Goal: Find specific page/section: Find specific page/section

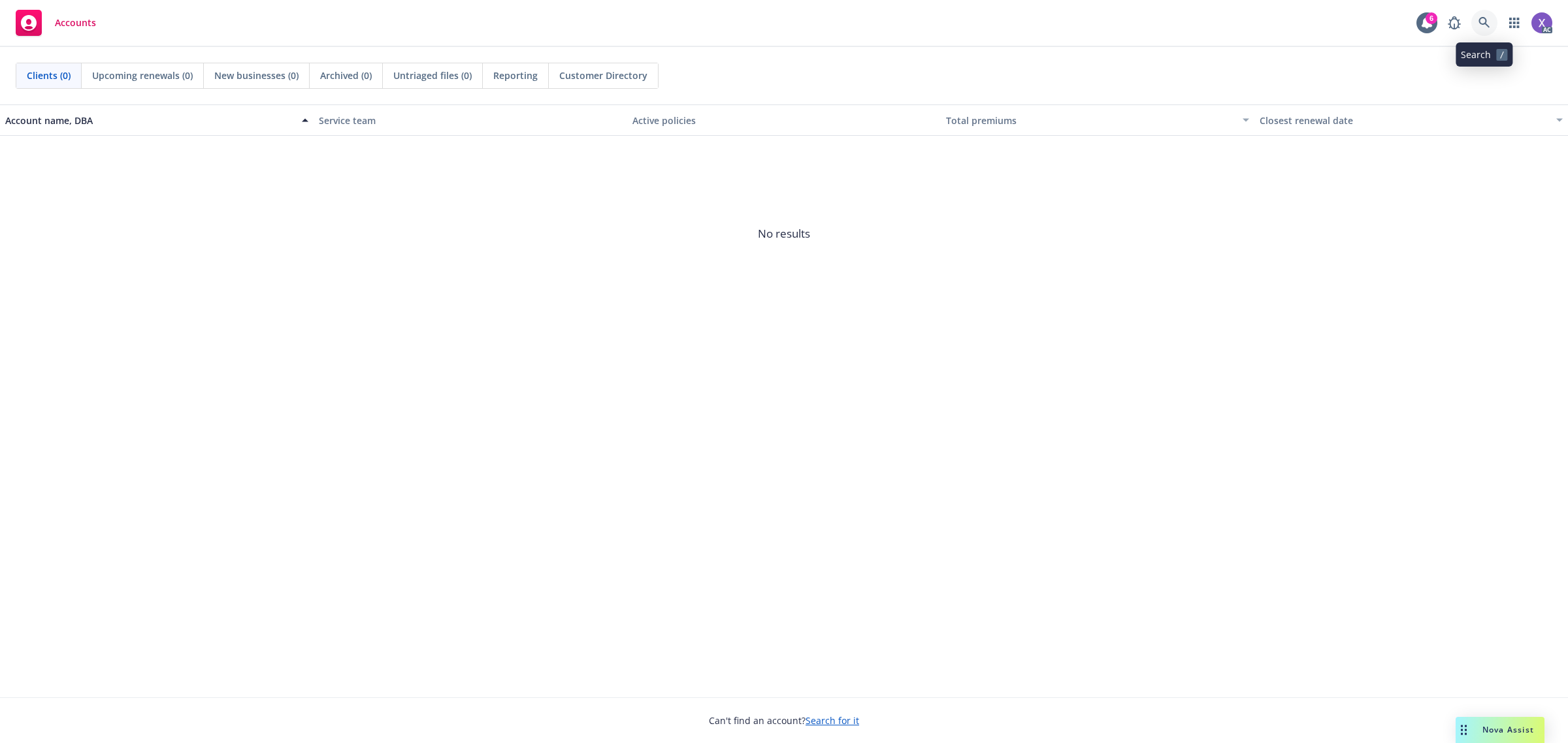
click at [1481, 23] on icon at bounding box center [1483, 22] width 12 height 12
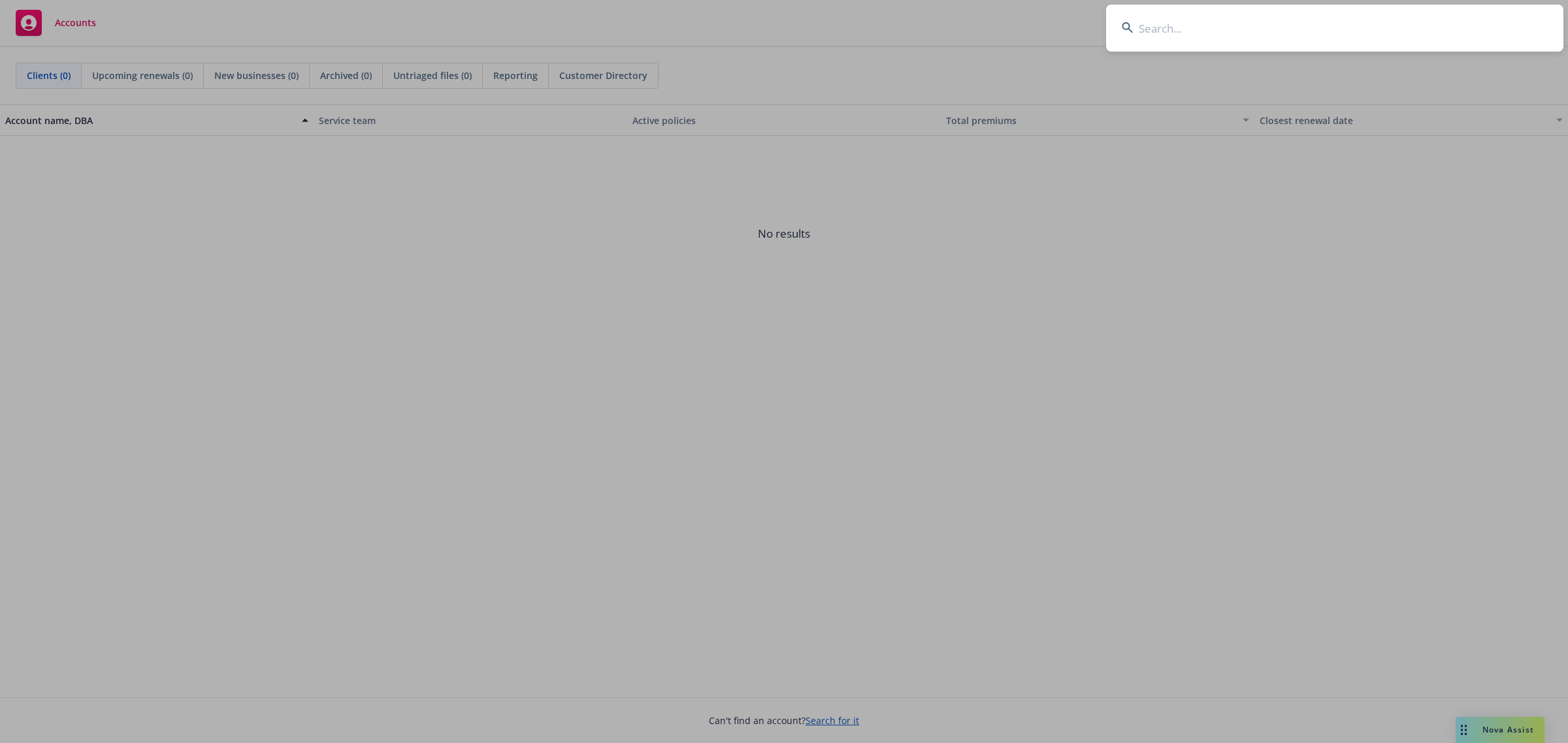
click at [1353, 26] on input at bounding box center [1334, 28] width 457 height 47
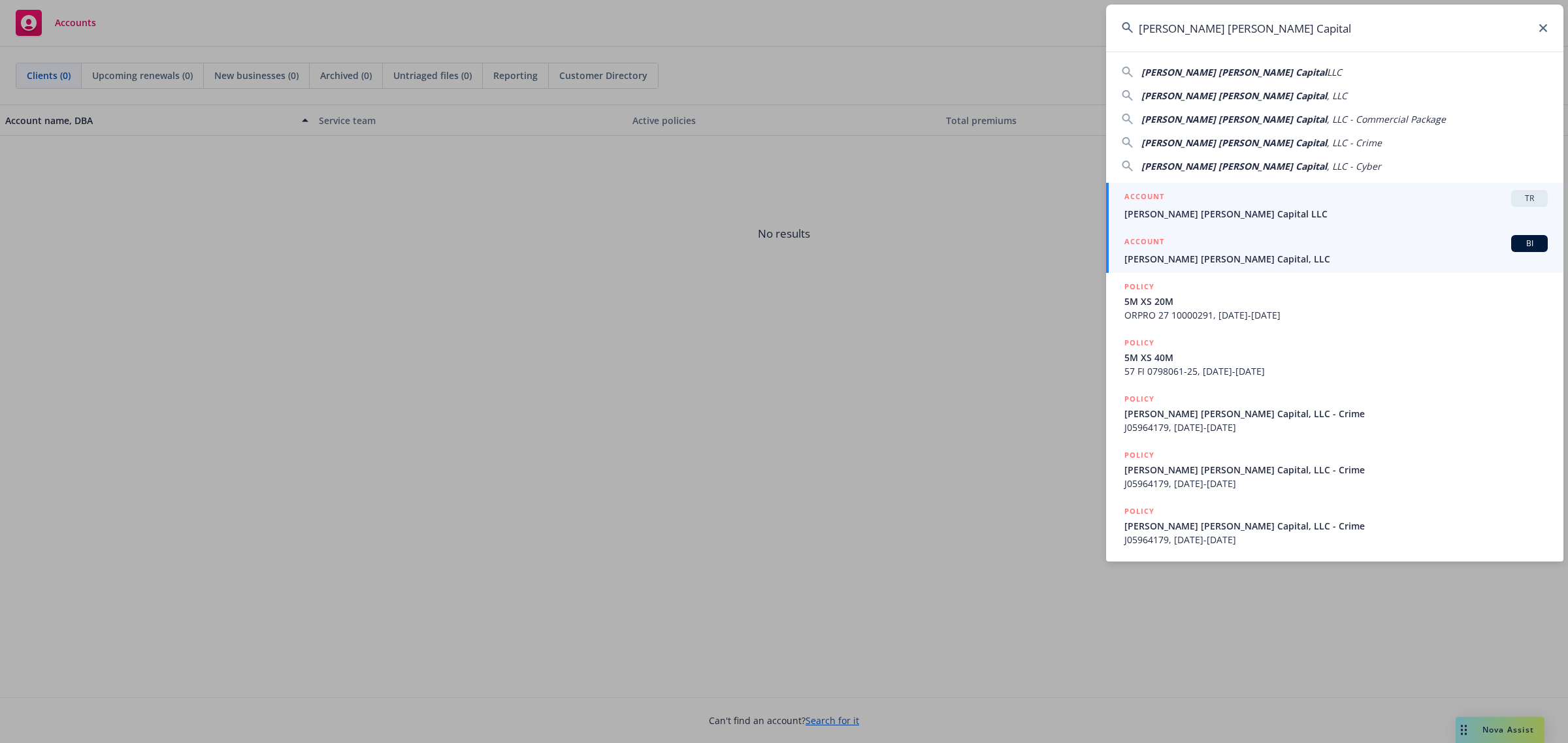
type input "Fisher Lynch Capital"
click at [1167, 257] on span "Fisher Lynch Capital, LLC" at bounding box center [1336, 259] width 424 height 14
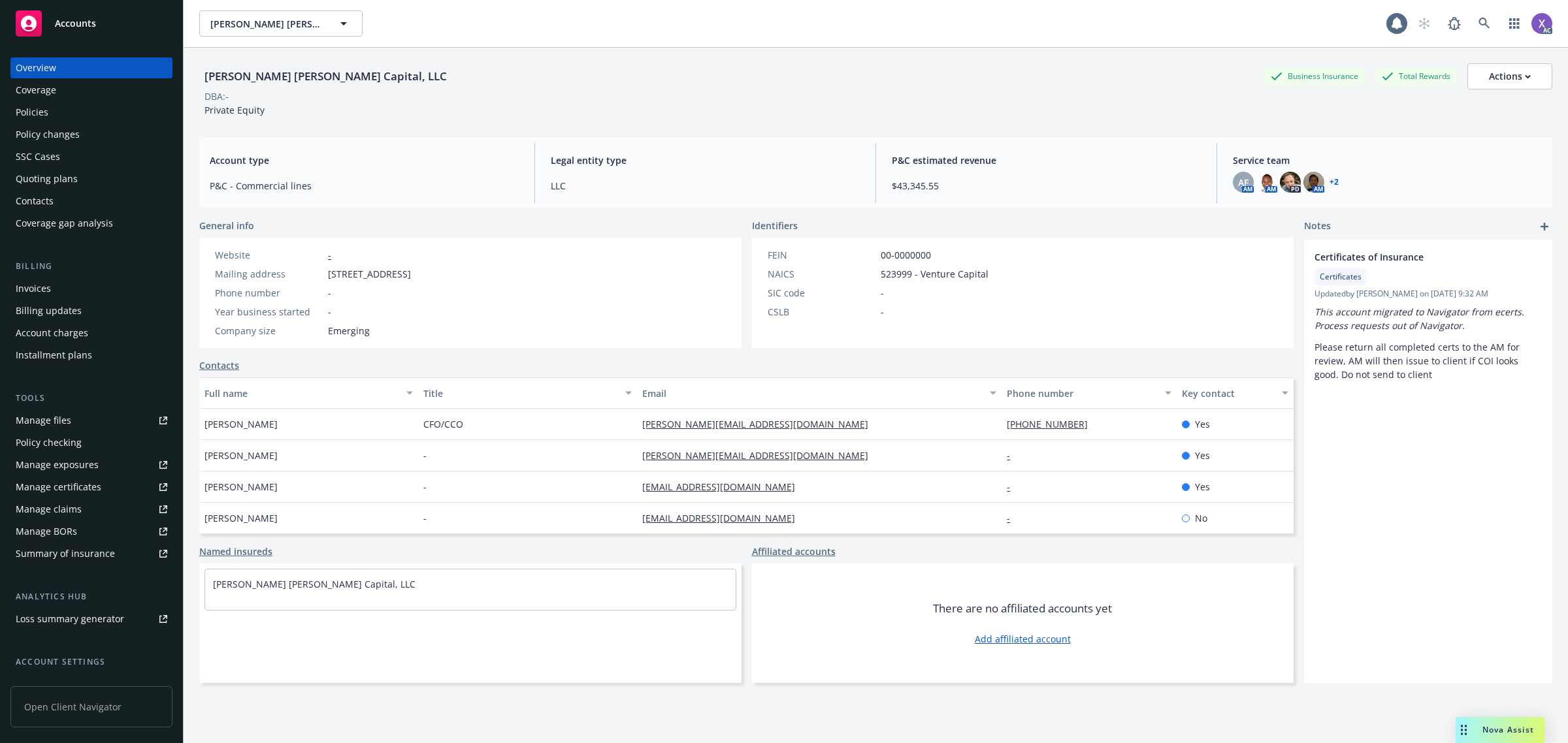
click at [49, 283] on div "Invoices" at bounding box center [33, 289] width 35 height 21
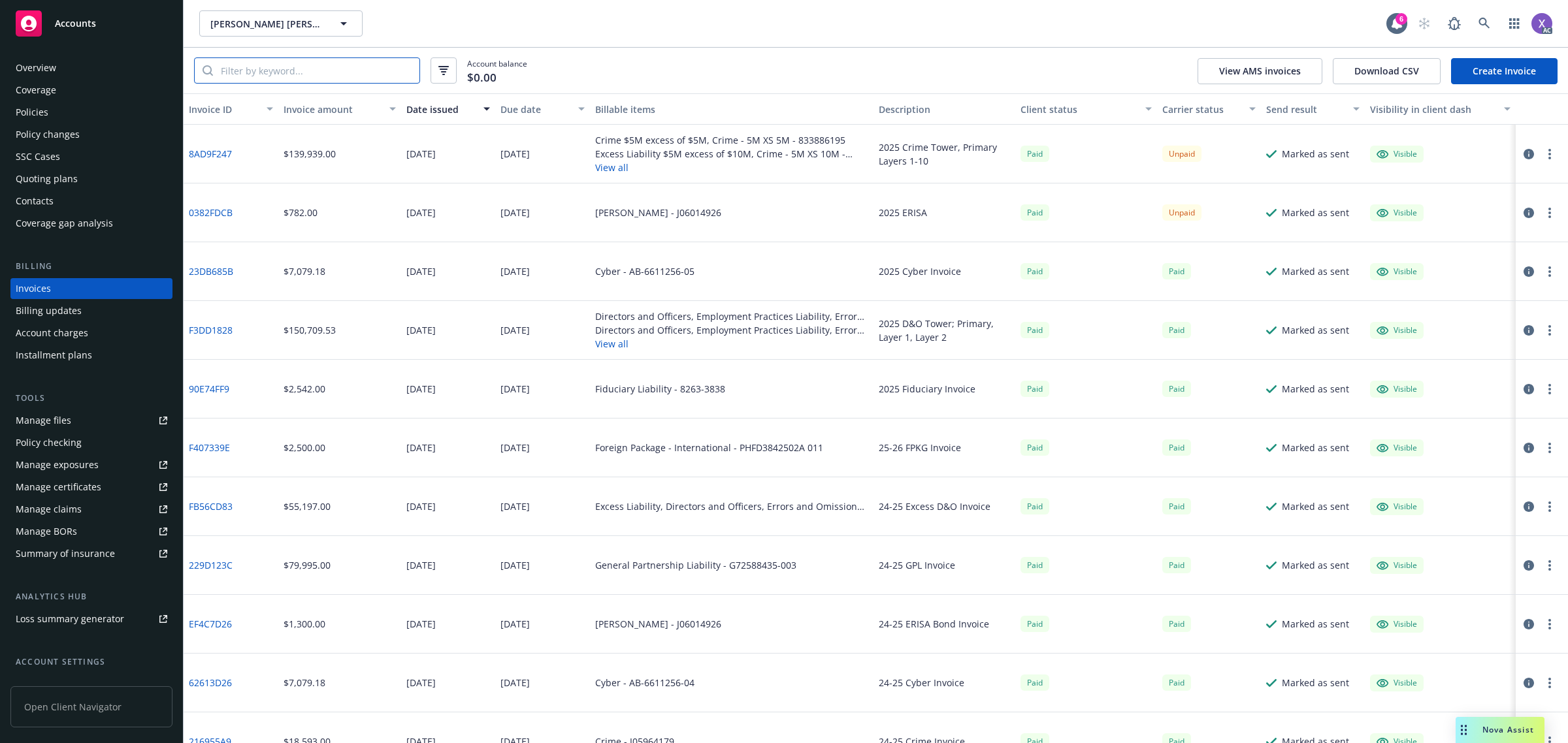
click at [254, 70] on input "search" at bounding box center [316, 71] width 206 height 25
paste input "J06014926"
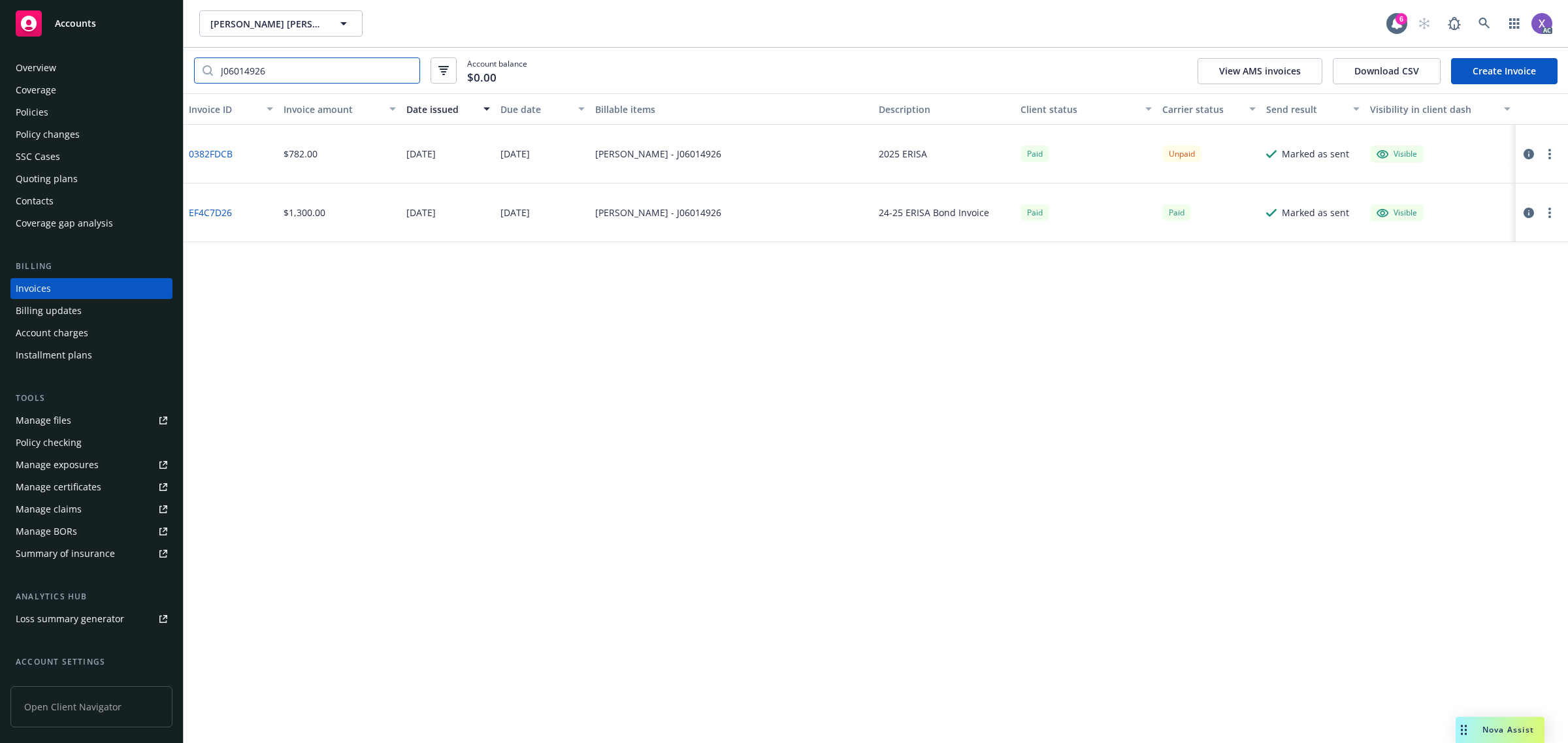
type input "J06014926"
click at [217, 155] on link "0382FDCB" at bounding box center [210, 154] width 43 height 14
click at [43, 105] on div "Policies" at bounding box center [32, 112] width 33 height 21
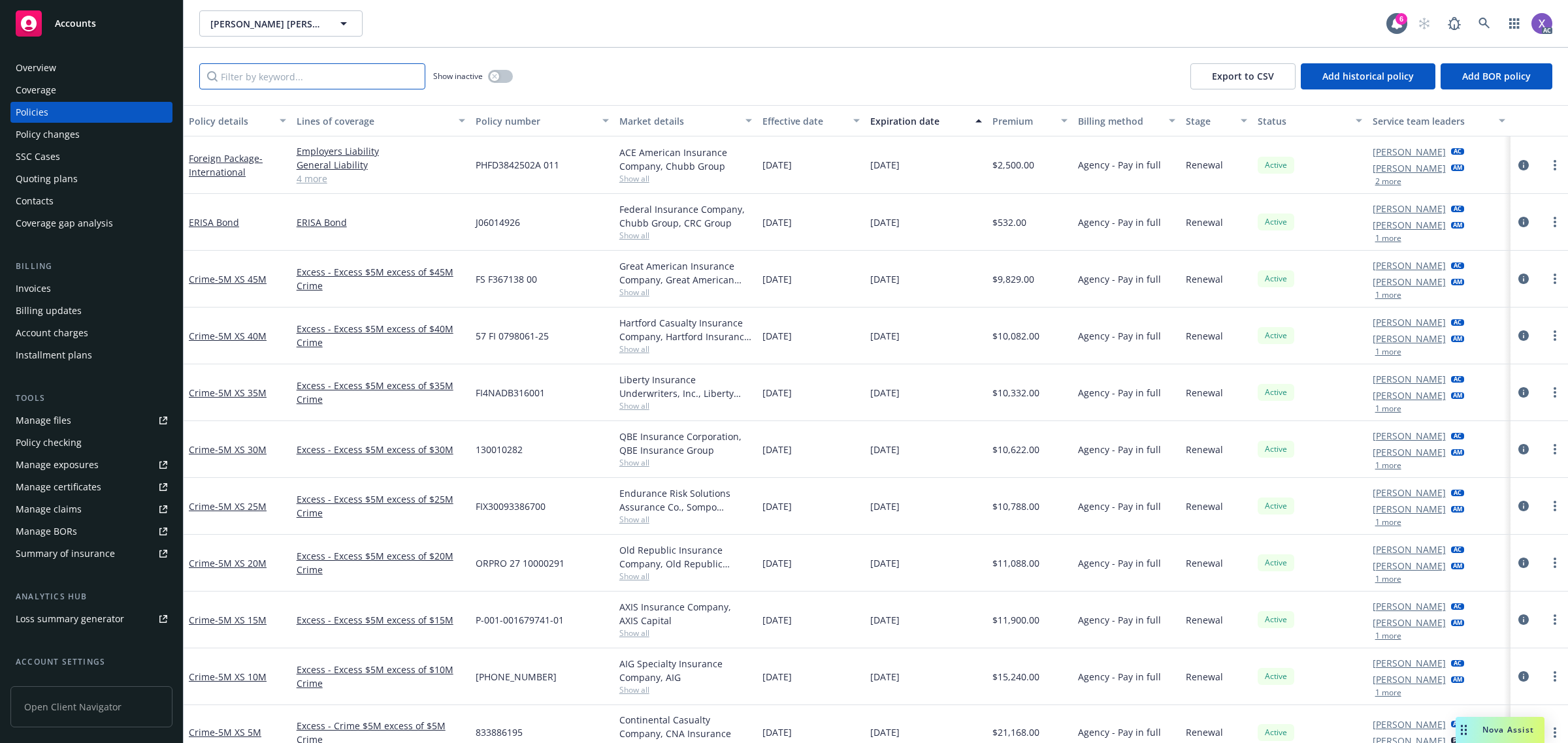
click at [279, 77] on input "Filter by keyword..." at bounding box center [312, 77] width 226 height 26
paste input "J06014926"
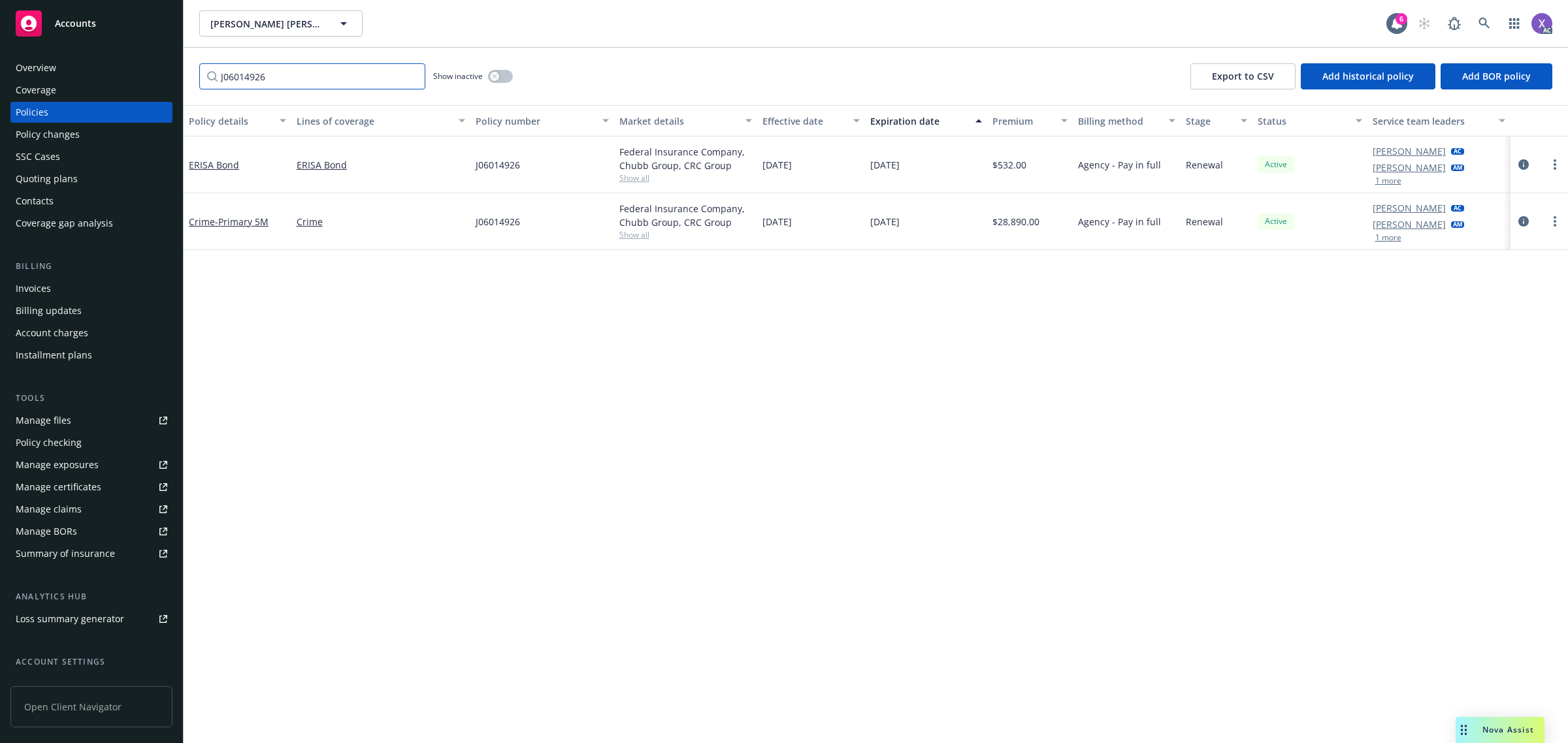
type input "J06014926"
click at [50, 289] on div "Invoices" at bounding box center [91, 289] width 151 height 21
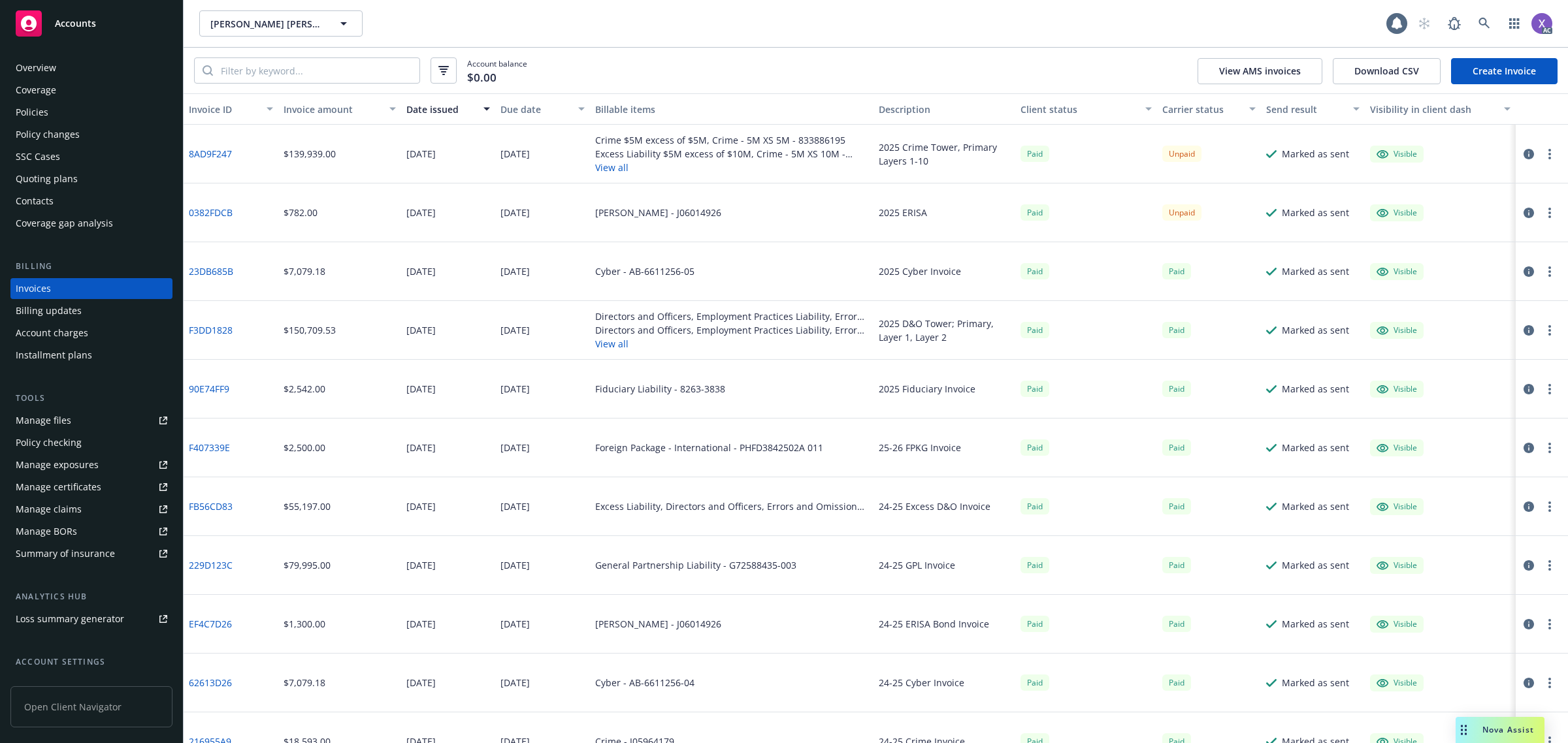
click at [214, 213] on link "0382FDCB" at bounding box center [210, 213] width 43 height 14
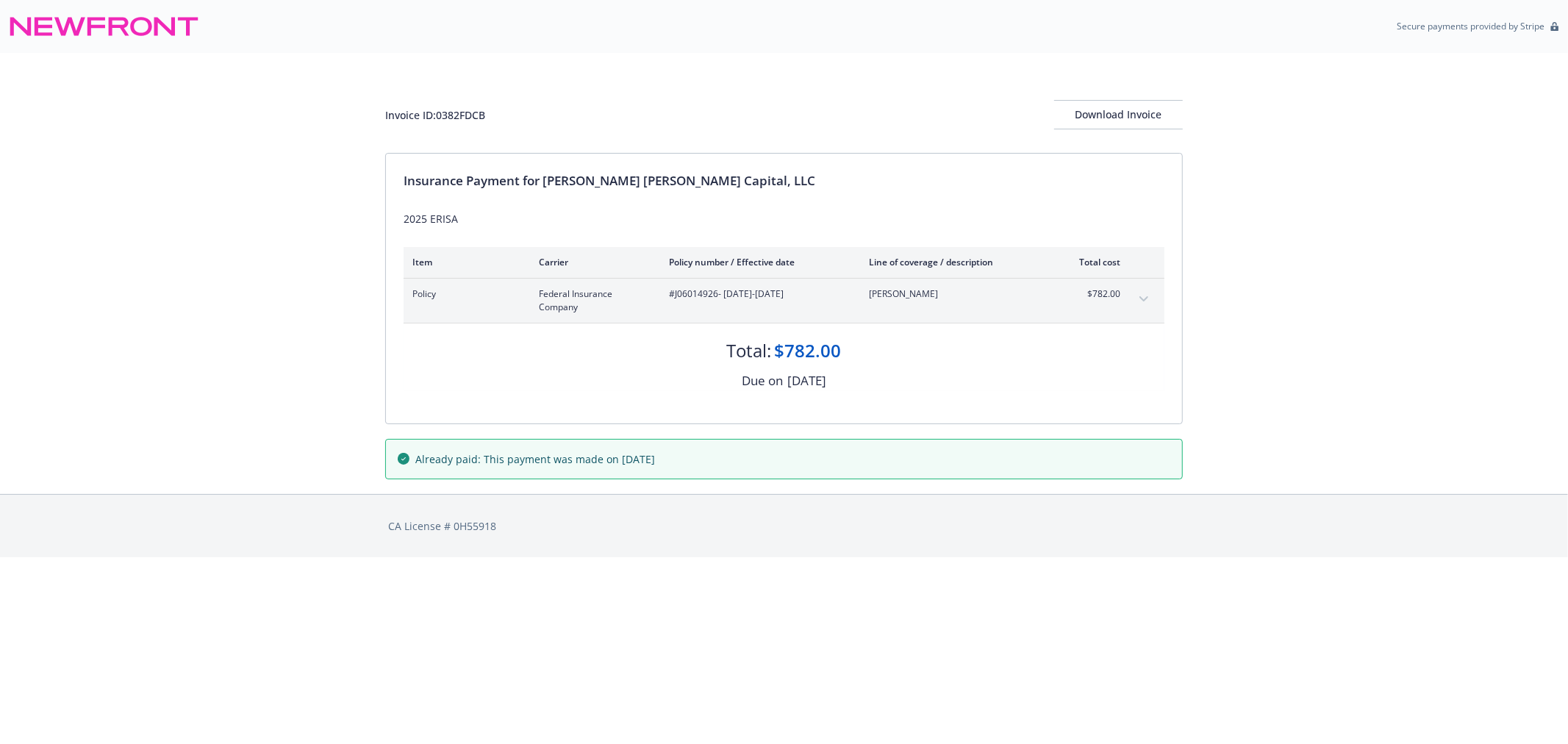
click at [1149, 298] on button "expand content" at bounding box center [1144, 299] width 24 height 24
